Goal: Use online tool/utility: Use online tool/utility

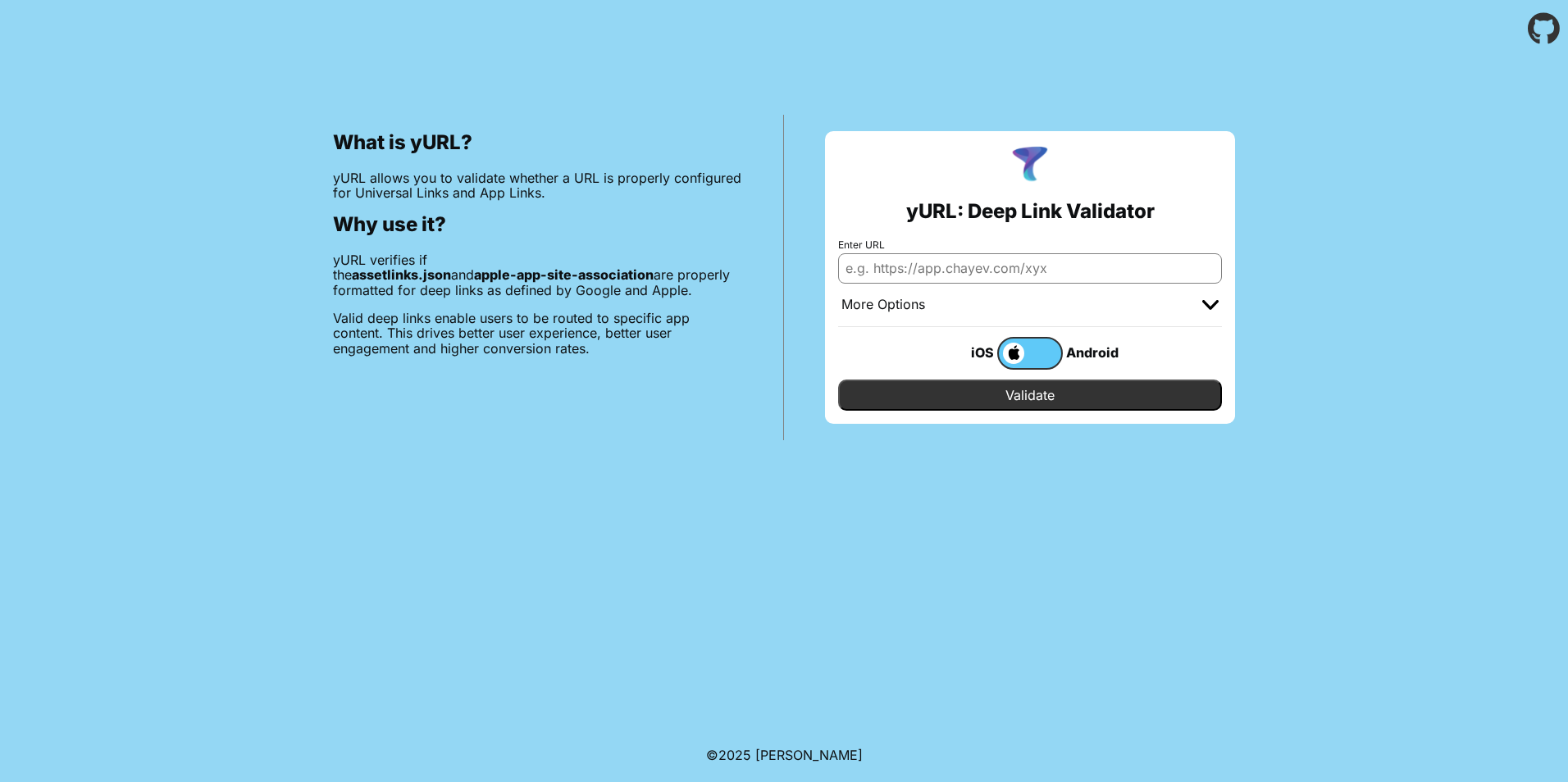
type input "[URL][DOMAIN_NAME]"
click at [1031, 397] on input "Validate" at bounding box center [1029, 395] width 384 height 31
